Goal: Find specific fact: Find specific fact

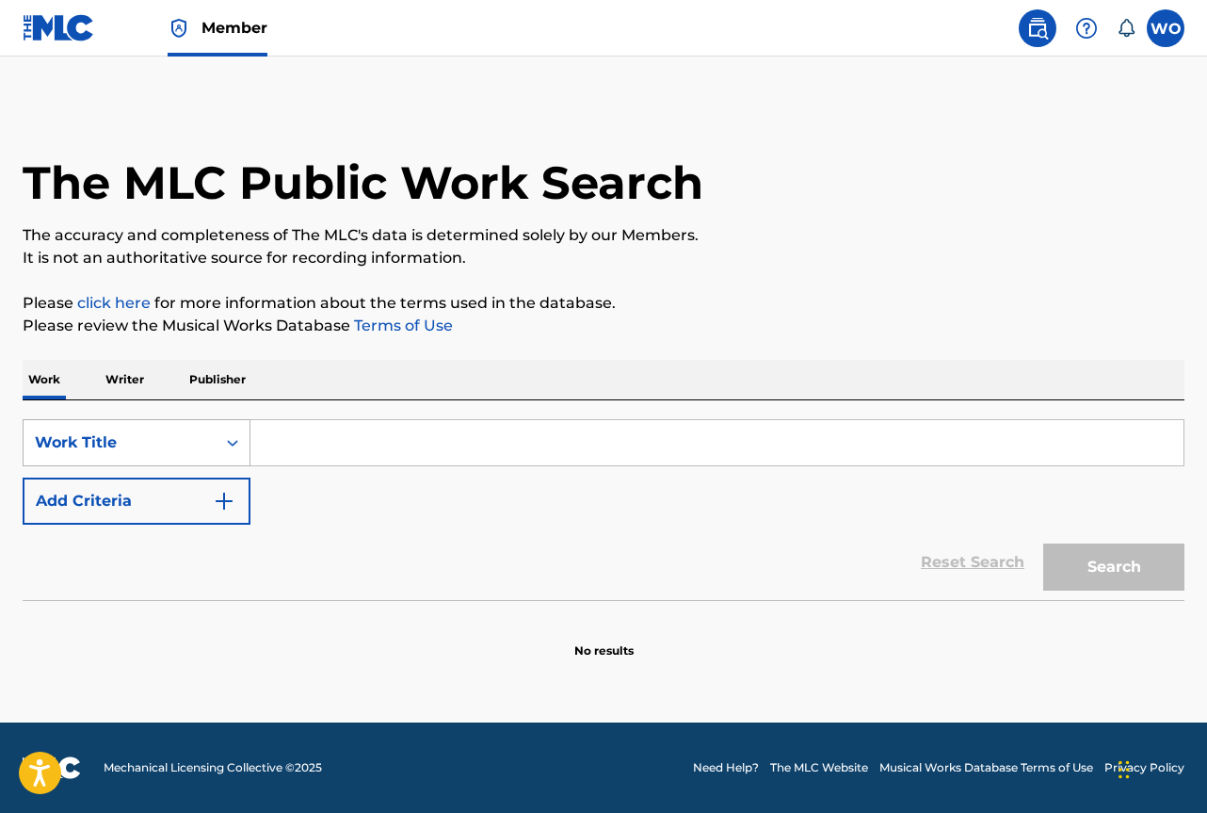
click at [139, 420] on div "Work Title" at bounding box center [137, 442] width 228 height 47
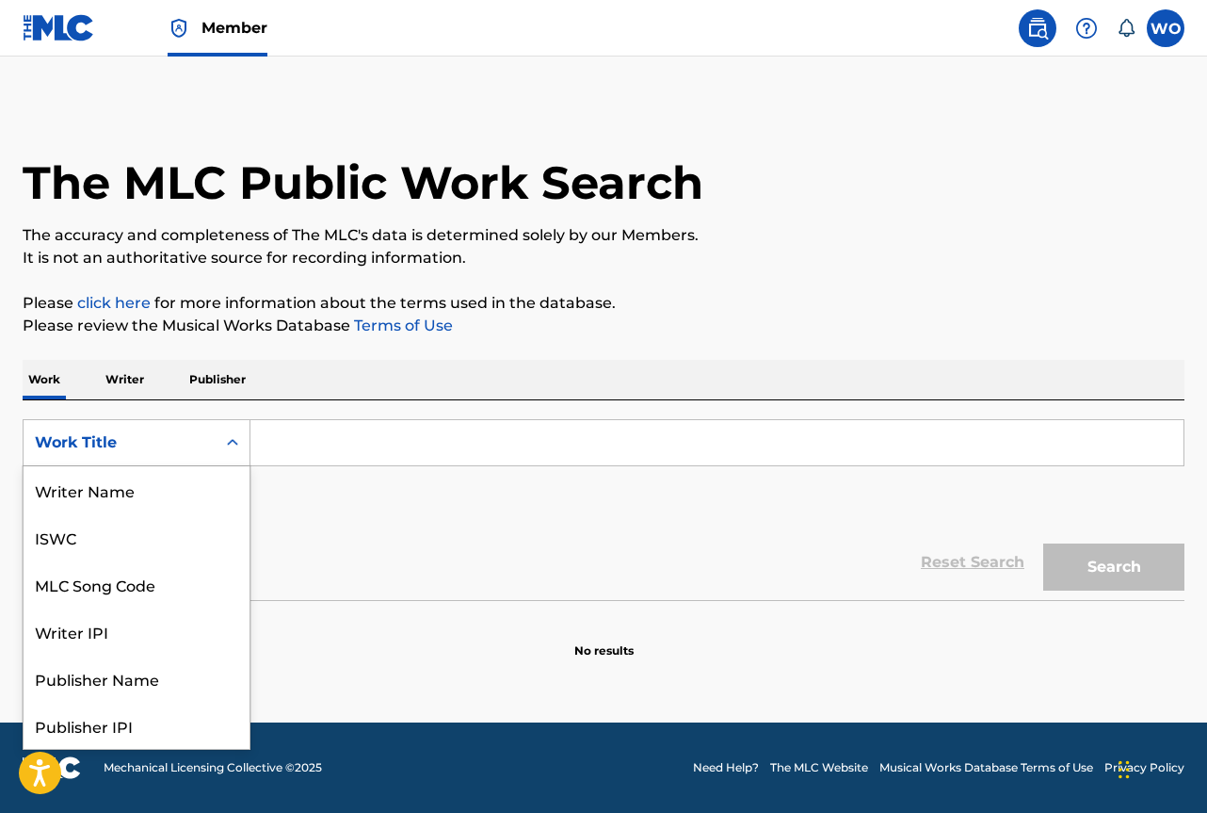
scroll to position [94, 0]
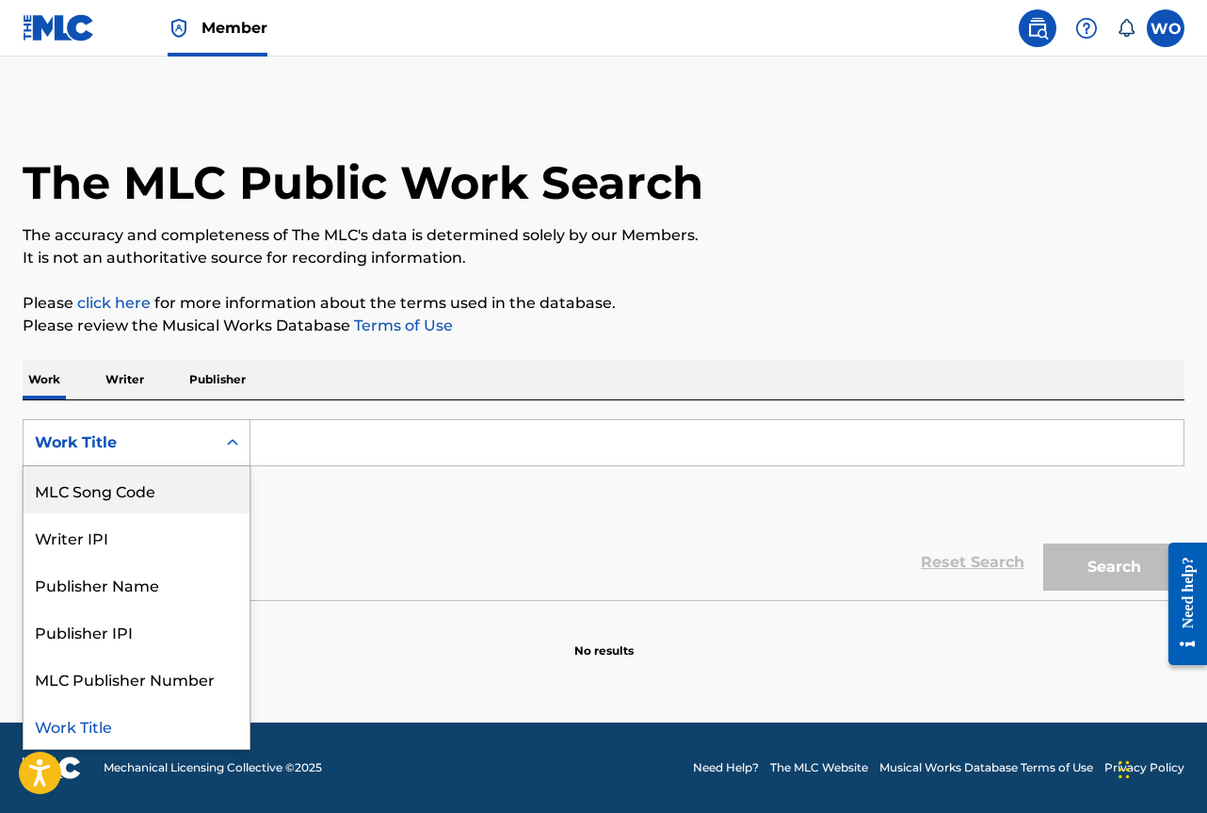
click at [166, 484] on div "MLC Song Code" at bounding box center [137, 489] width 226 height 47
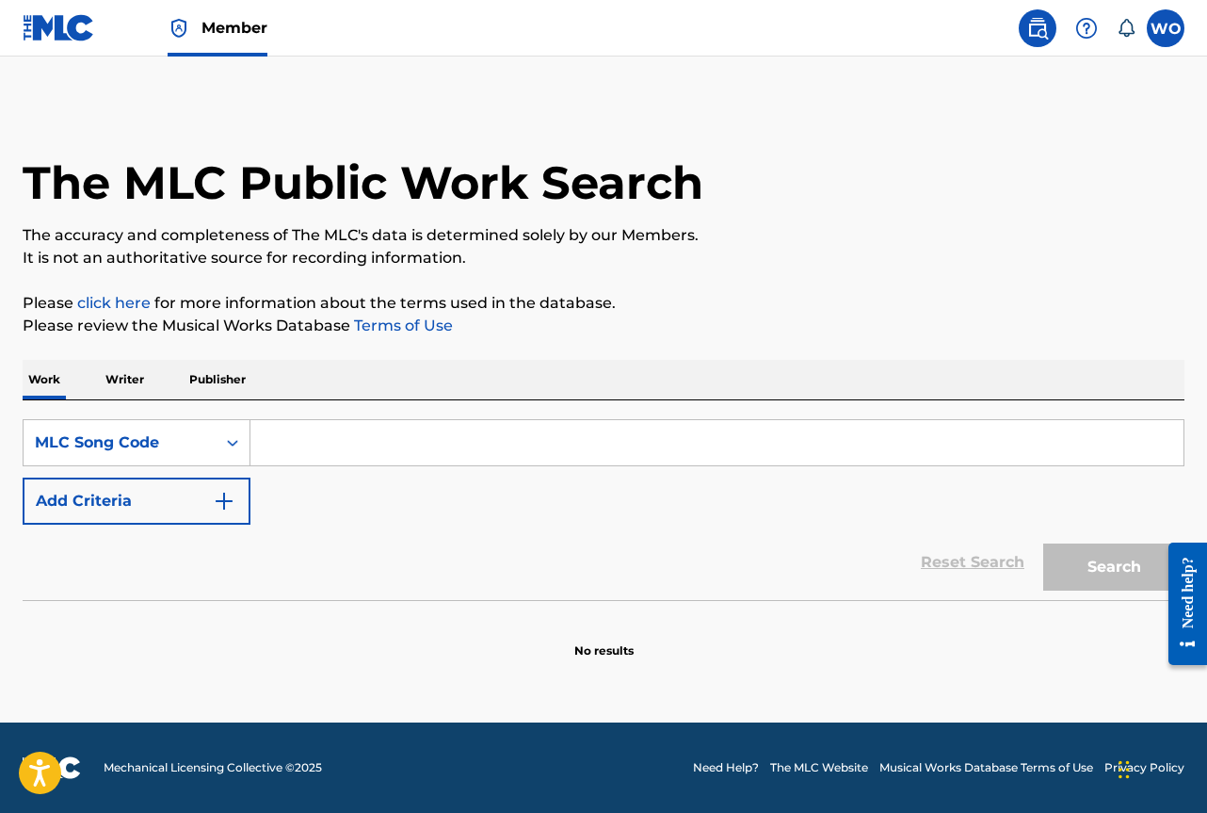
click at [266, 437] on input "Search Form" at bounding box center [716, 442] width 933 height 45
paste input "D2166O"
type input "D2166O"
click at [1090, 564] on button "Search" at bounding box center [1113, 566] width 141 height 47
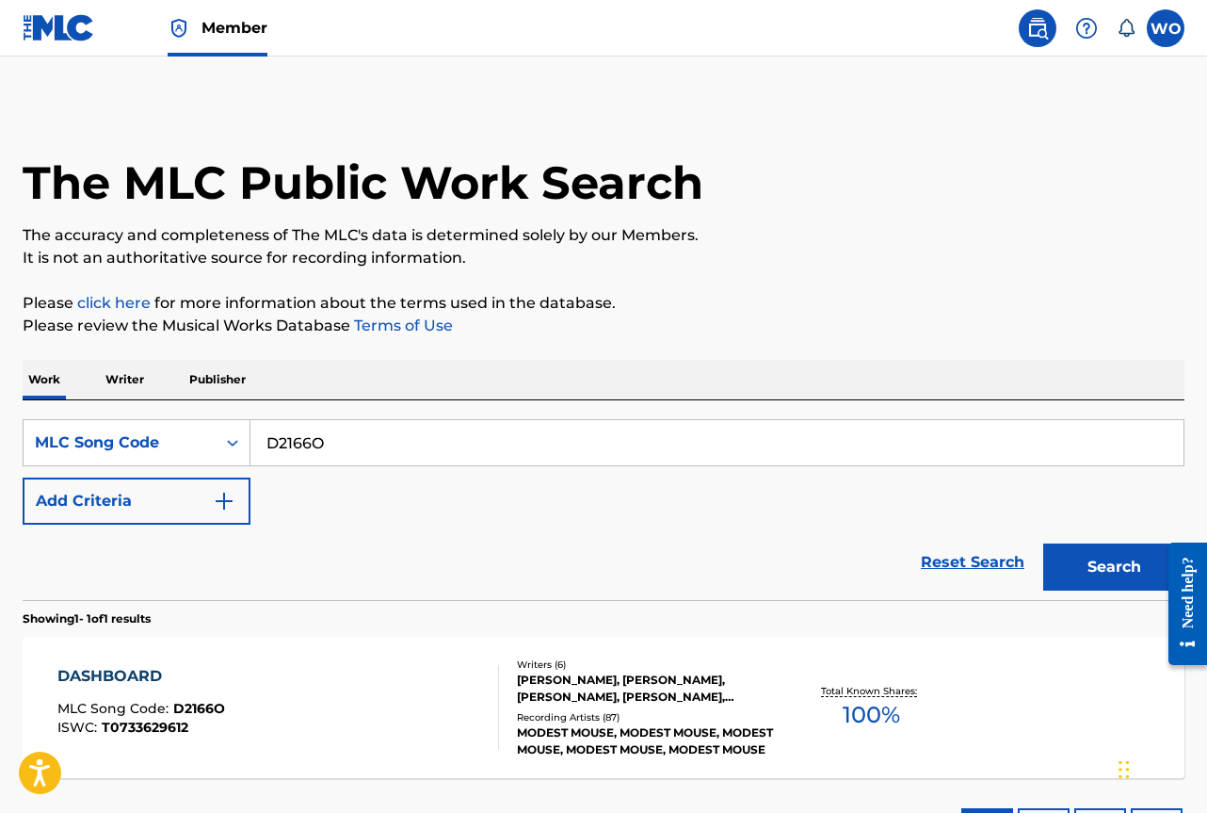
click at [166, 703] on span "MLC Song Code :" at bounding box center [115, 708] width 116 height 17
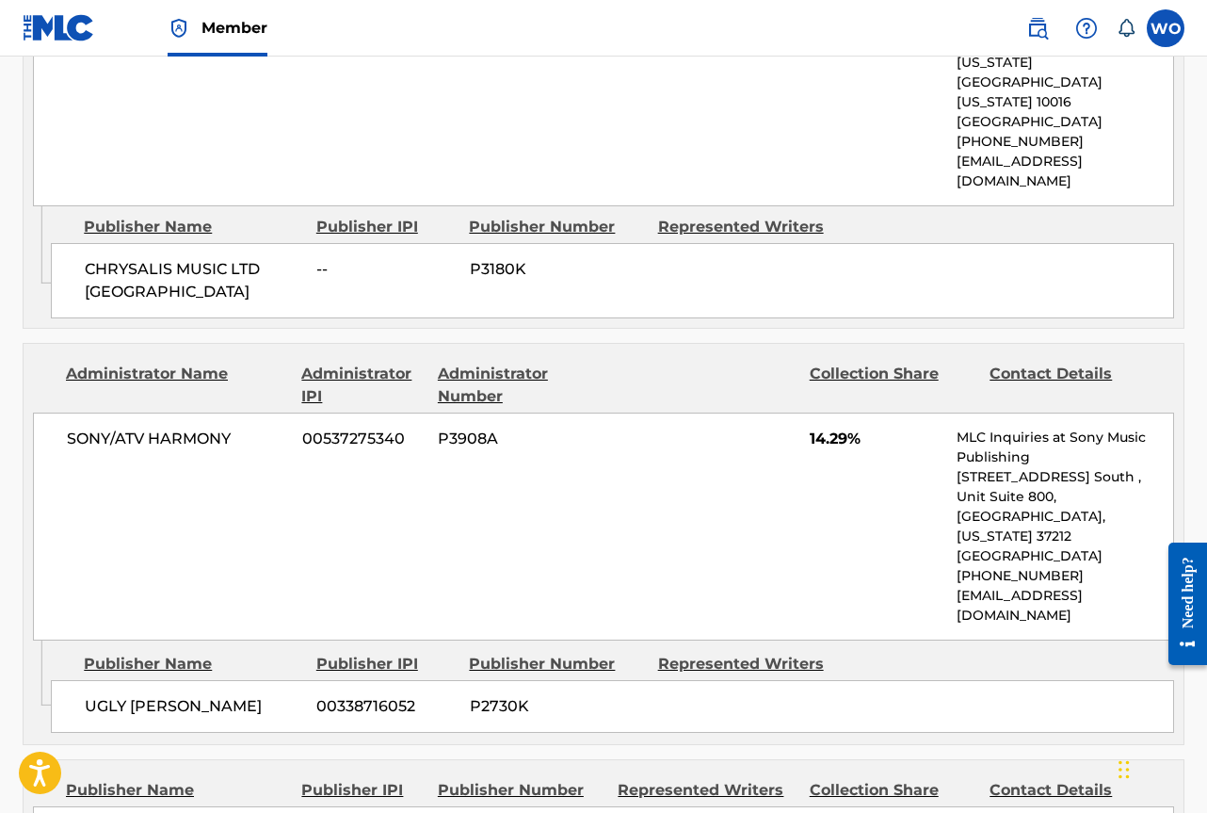
scroll to position [3296, 0]
